Goal: Use online tool/utility: Utilize a website feature to perform a specific function

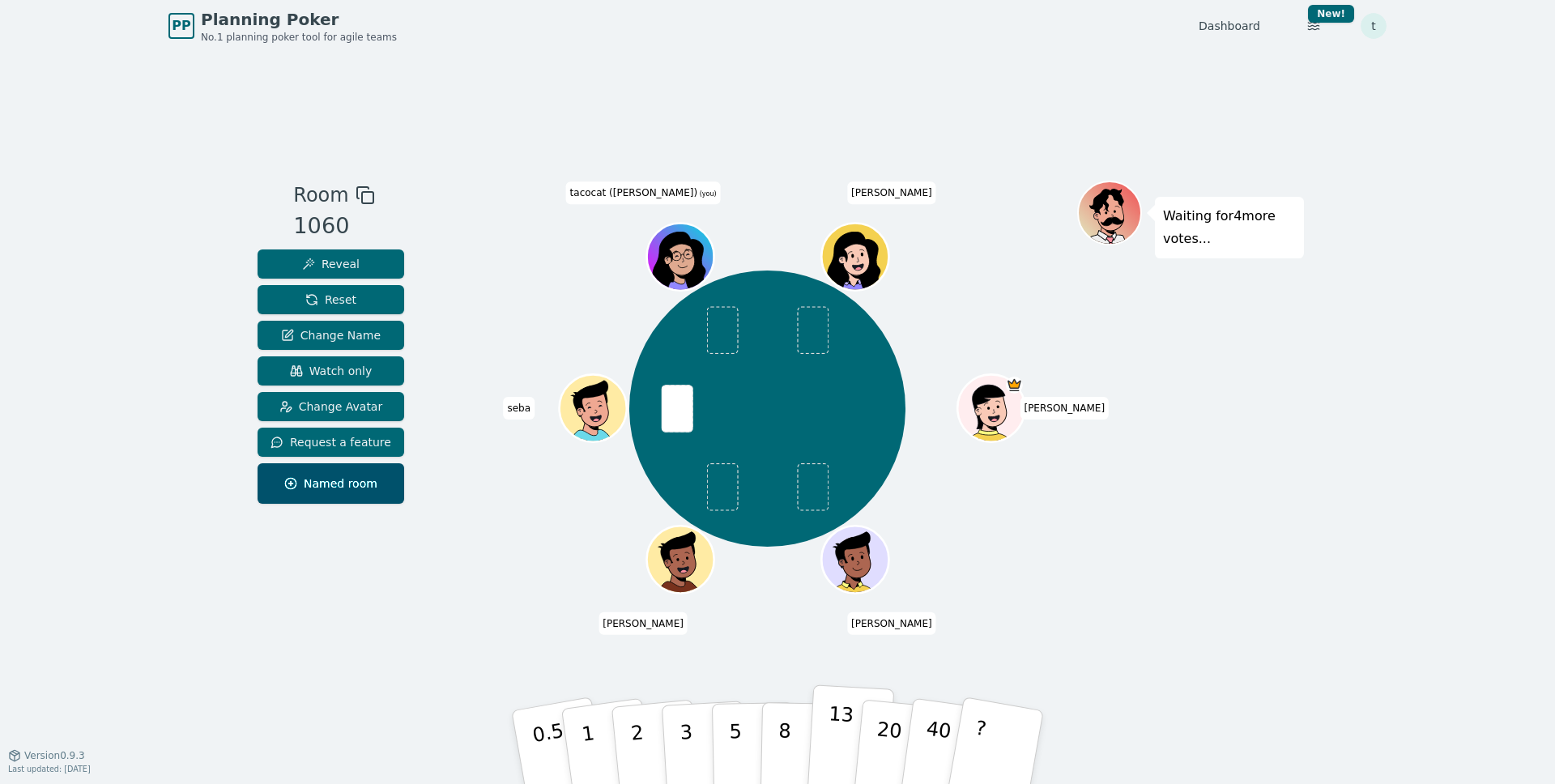
click at [839, 719] on p "13" at bounding box center [840, 746] width 30 height 89
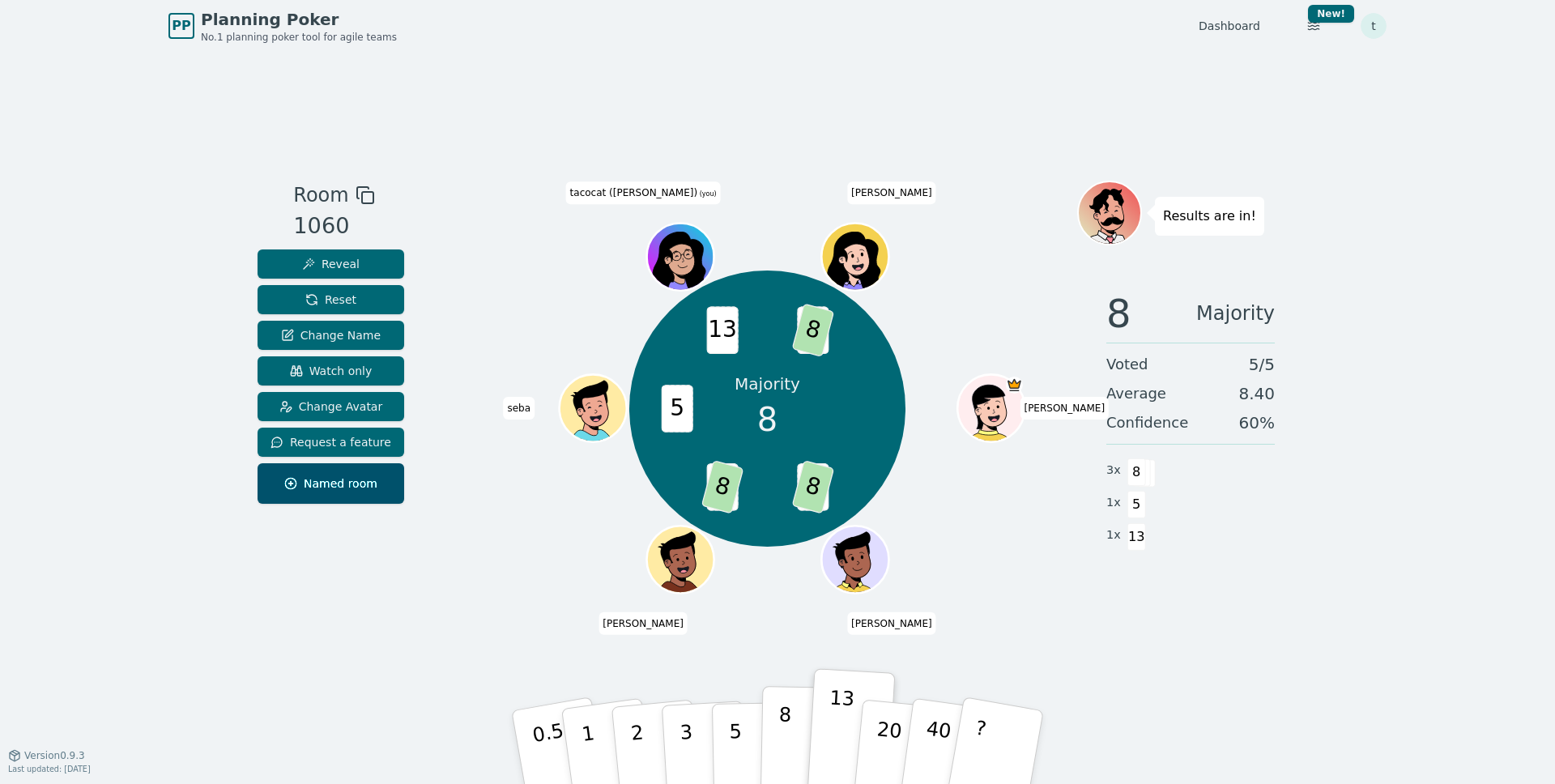
click at [787, 718] on p "8" at bounding box center [785, 746] width 14 height 87
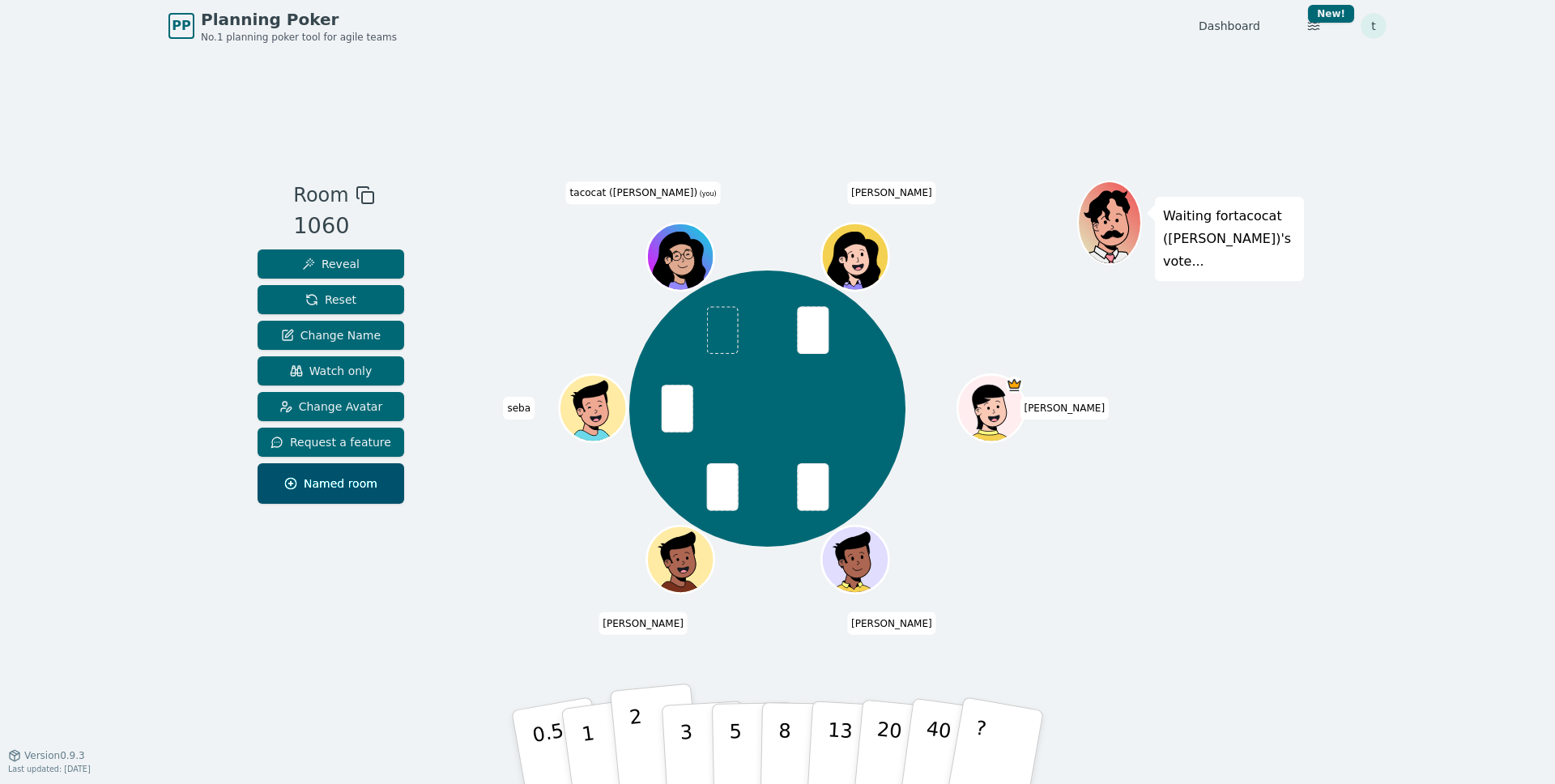
click at [636, 726] on p "2" at bounding box center [639, 750] width 21 height 88
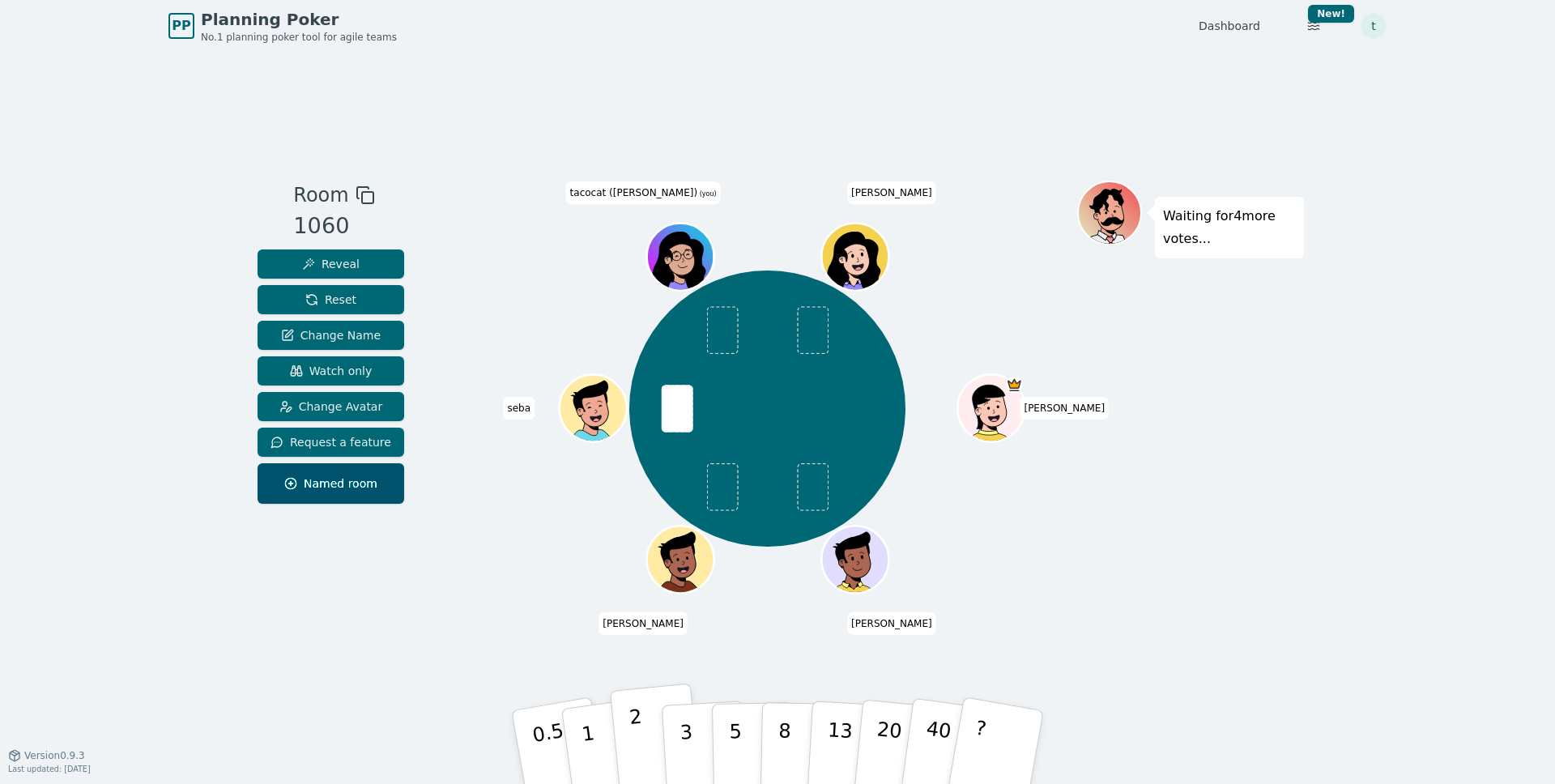
drag, startPoint x: 676, startPoint y: 722, endPoint x: 656, endPoint y: 720, distance: 20.1
click at [672, 722] on button "3" at bounding box center [706, 764] width 88 height 127
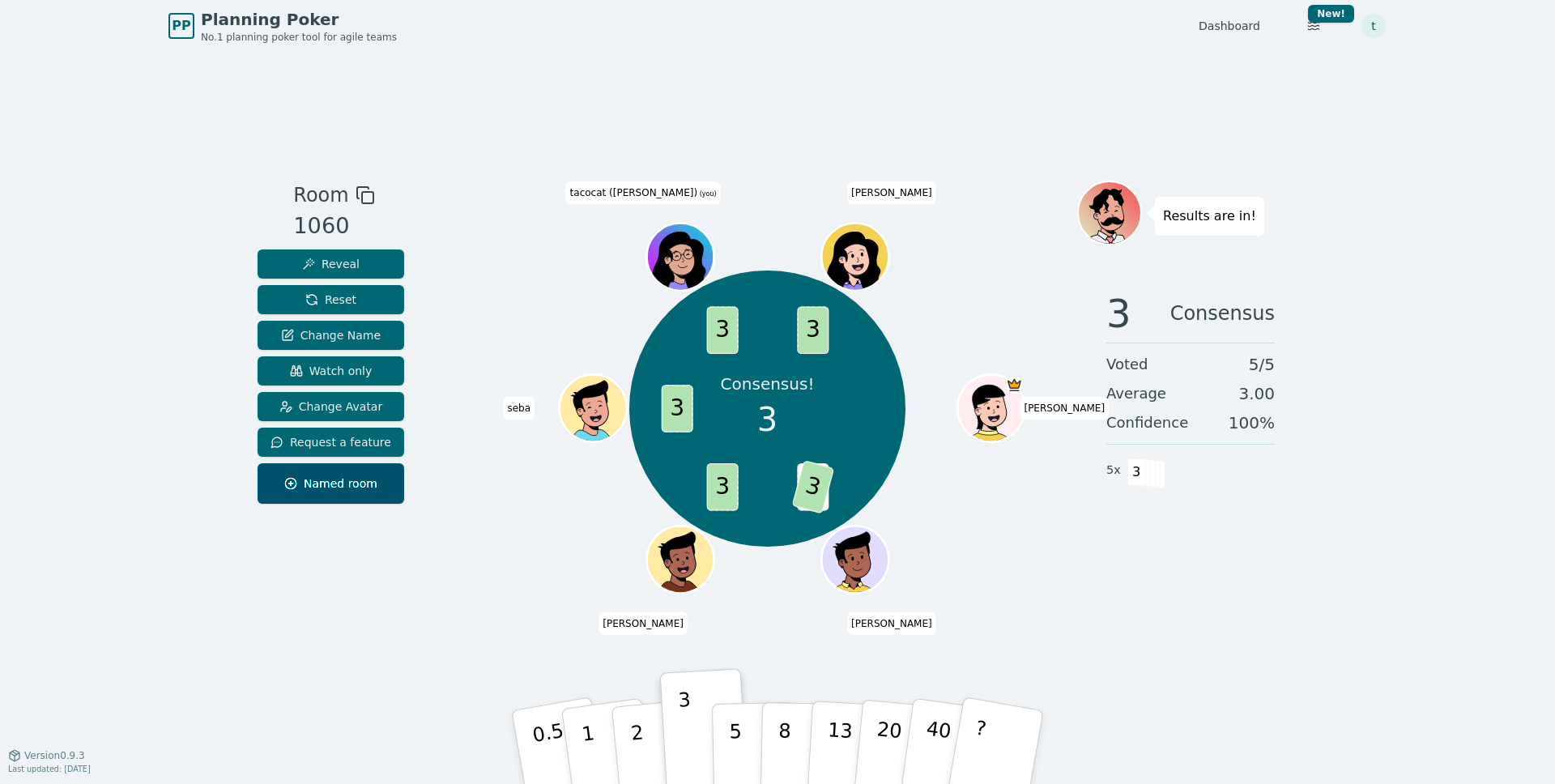
click at [156, 269] on div "PP Planning Poker No.1 planning poker tool for agile teams Dashboard Toggle the…" at bounding box center [777, 392] width 1555 height 784
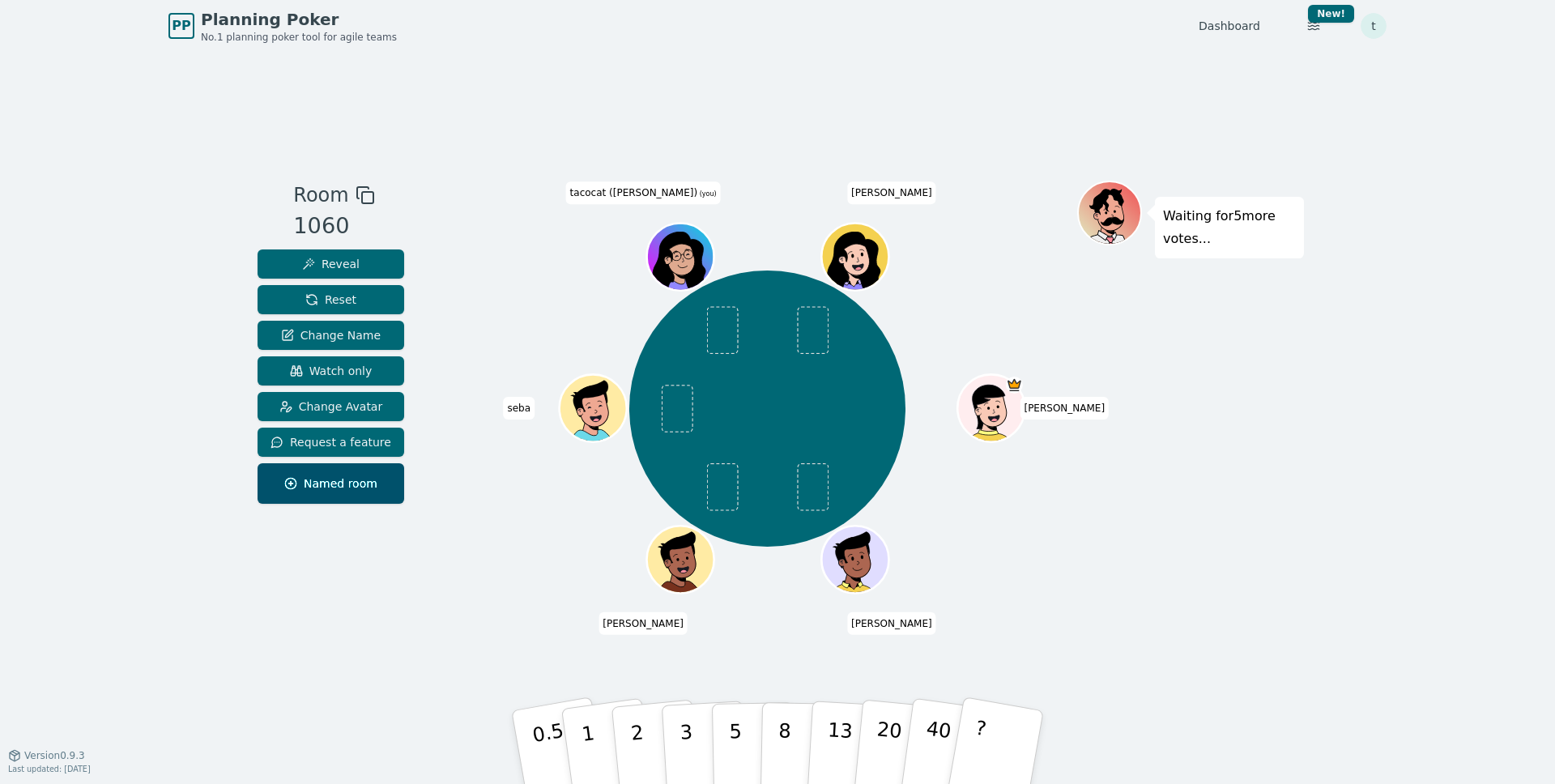
click at [104, 188] on div "PP Planning Poker No.1 planning poker tool for agile teams Dashboard Toggle the…" at bounding box center [777, 392] width 1555 height 784
click at [634, 727] on p "2" at bounding box center [639, 750] width 21 height 88
click at [205, 613] on div "PP Planning Poker No.1 planning poker tool for agile teams Dashboard Toggle the…" at bounding box center [777, 392] width 1555 height 784
click at [1035, 763] on div "PP Planning Poker No.1 planning poker tool for agile teams Dashboard Toggle the…" at bounding box center [777, 392] width 1555 height 784
click at [1026, 742] on button "?" at bounding box center [996, 747] width 101 height 134
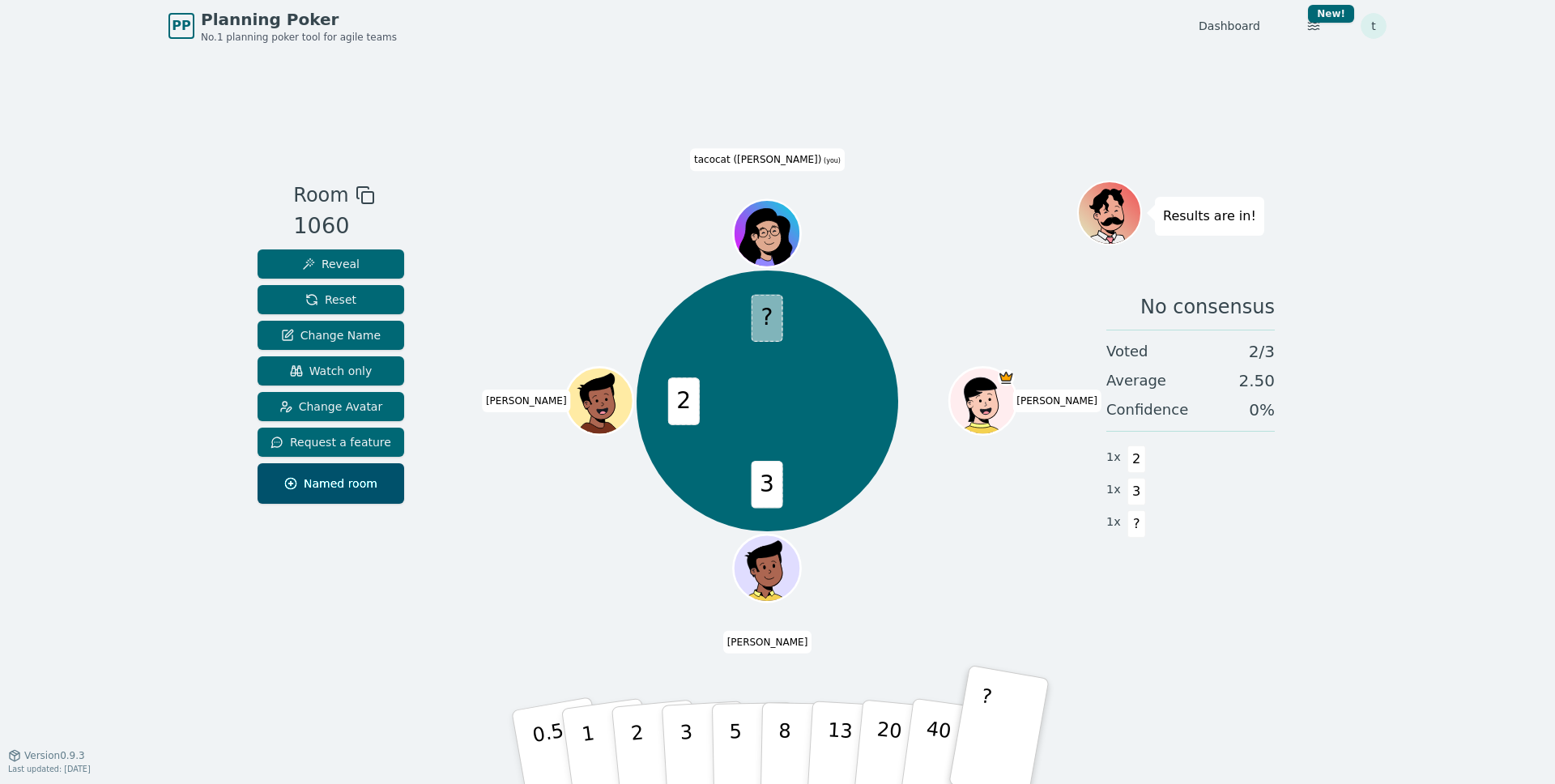
click at [167, 249] on div "PP Planning Poker No.1 planning poker tool for agile teams Dashboard Toggle the…" at bounding box center [777, 392] width 1555 height 784
